Goal: Find specific page/section: Find specific page/section

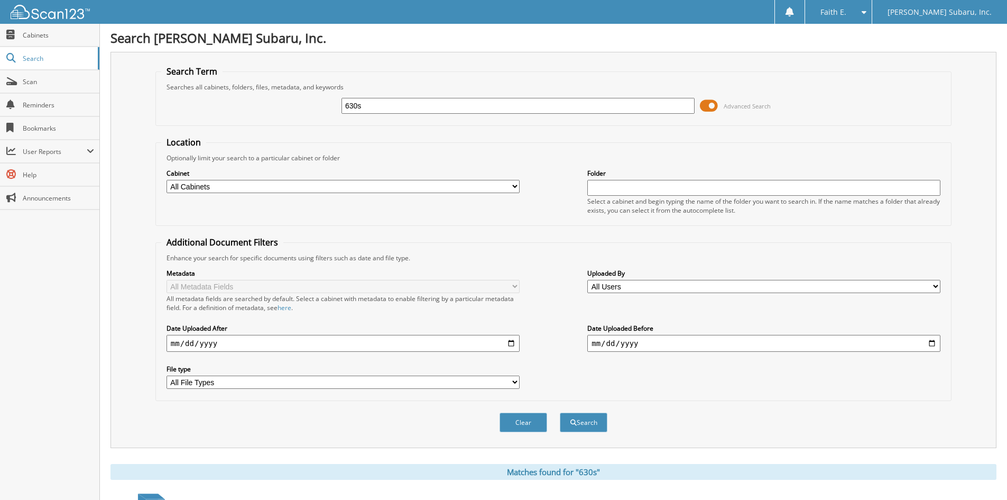
click at [457, 97] on div "630s" at bounding box center [517, 106] width 353 height 18
click at [460, 110] on input "630s" at bounding box center [517, 106] width 353 height 16
type input "289292"
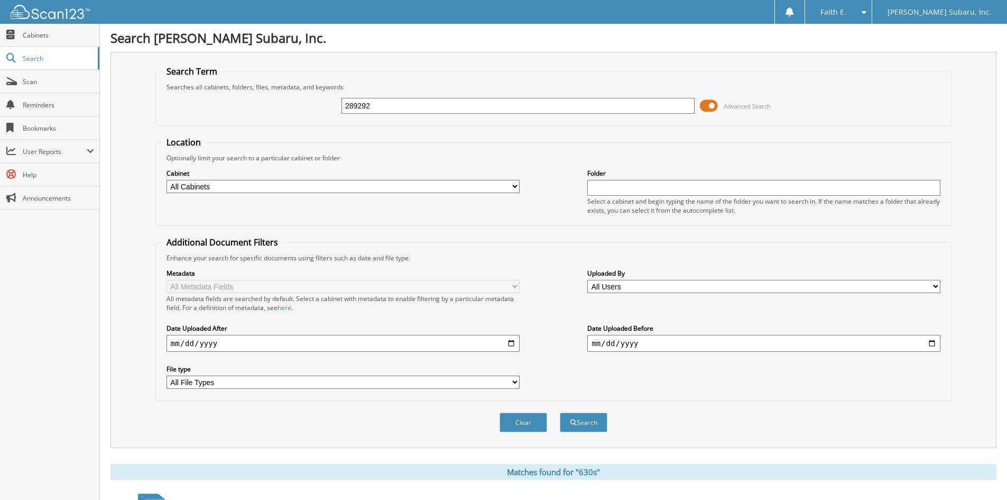
click at [560, 412] on button "Search" at bounding box center [584, 422] width 48 height 20
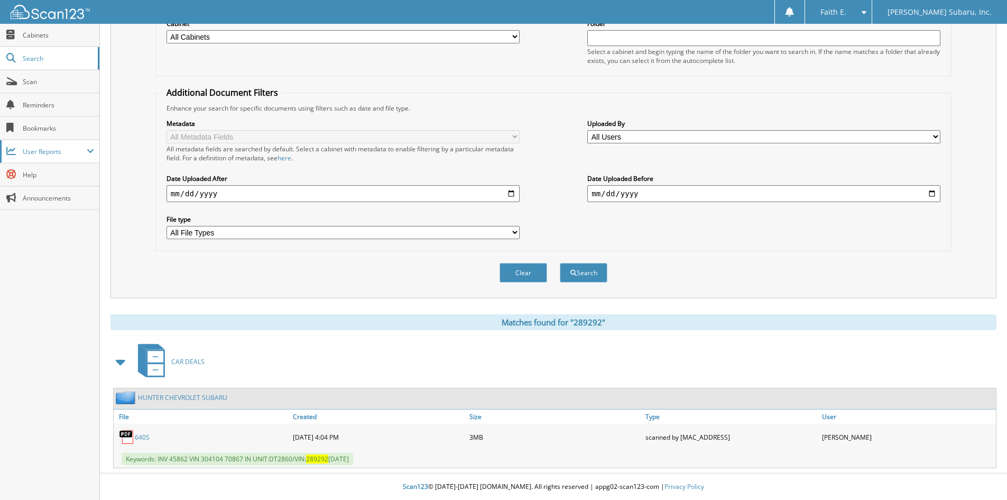
click at [45, 143] on span "User Reports" at bounding box center [49, 151] width 99 height 23
click at [43, 174] on span "My Recent Activity" at bounding box center [55, 175] width 78 height 10
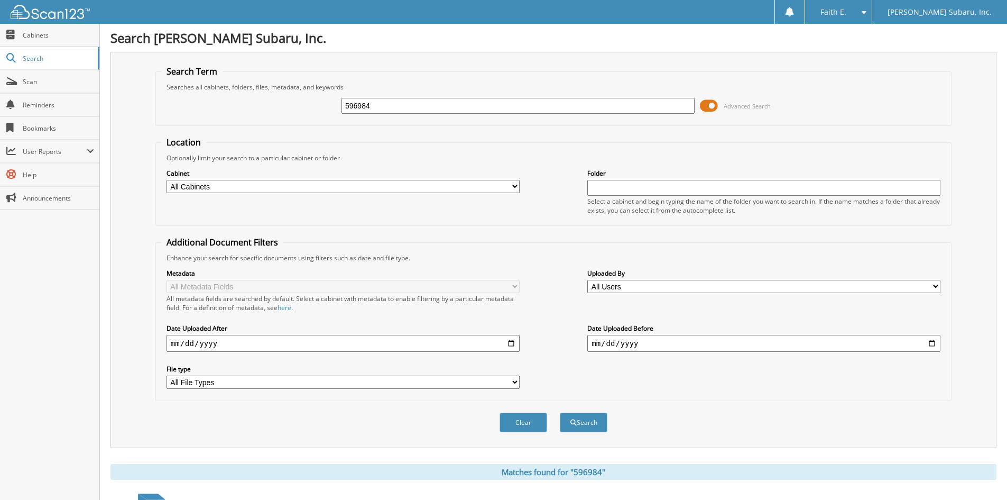
click at [389, 108] on input "596984" at bounding box center [517, 106] width 353 height 16
type input "S"
type input "DT2858"
click at [560, 412] on button "Search" at bounding box center [584, 422] width 48 height 20
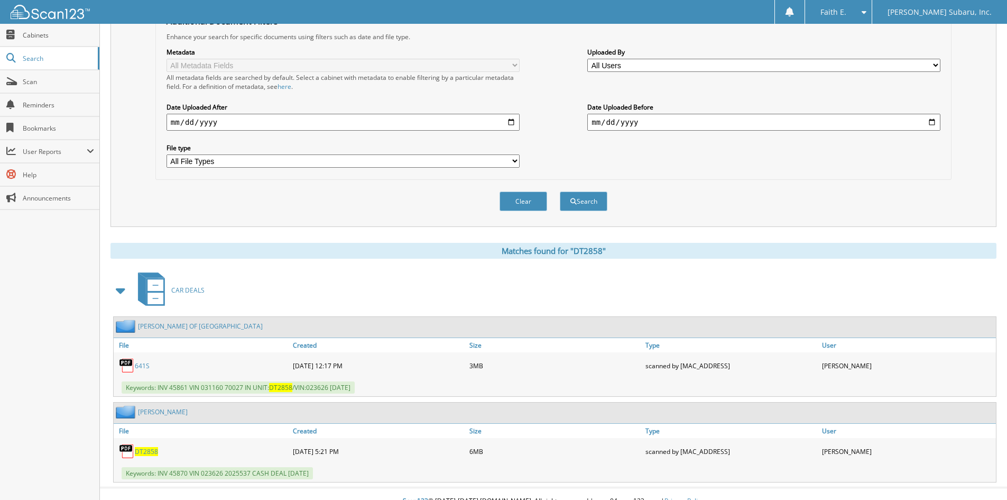
scroll to position [236, 0]
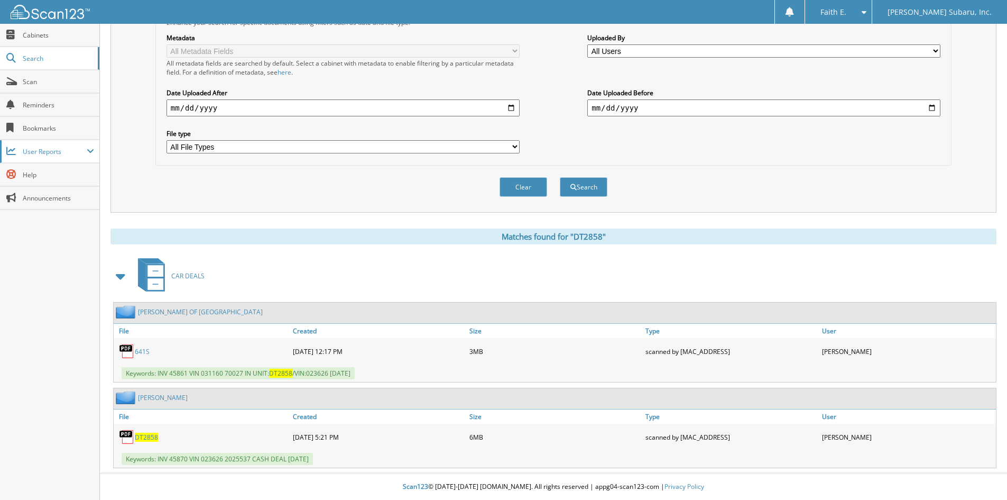
click at [79, 160] on span "User Reports" at bounding box center [49, 151] width 99 height 23
click at [78, 168] on link "My Recent Activity" at bounding box center [49, 174] width 99 height 23
